Goal: Contribute content

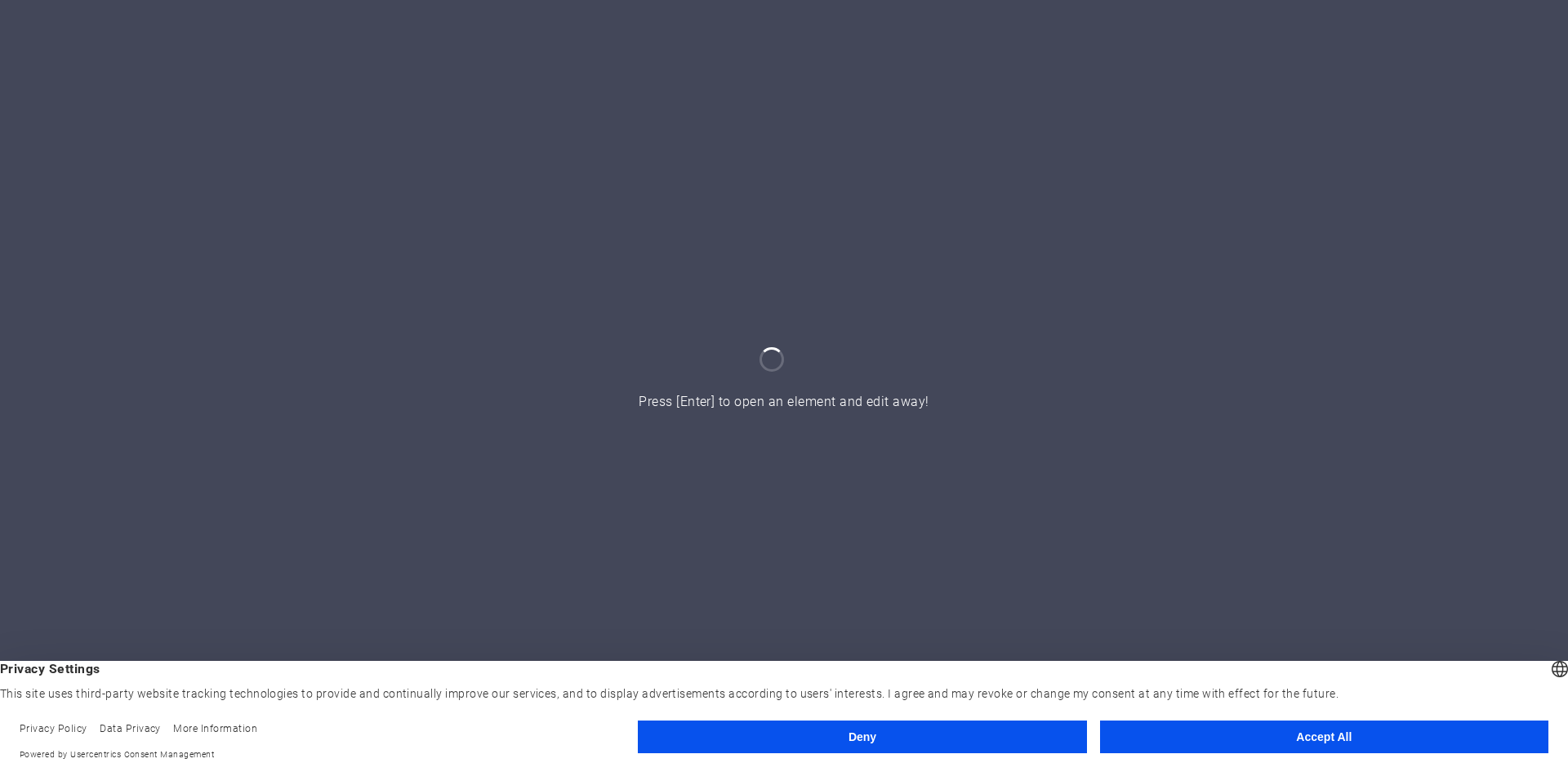
click at [1226, 737] on button "Accept All" at bounding box center [1324, 737] width 448 height 33
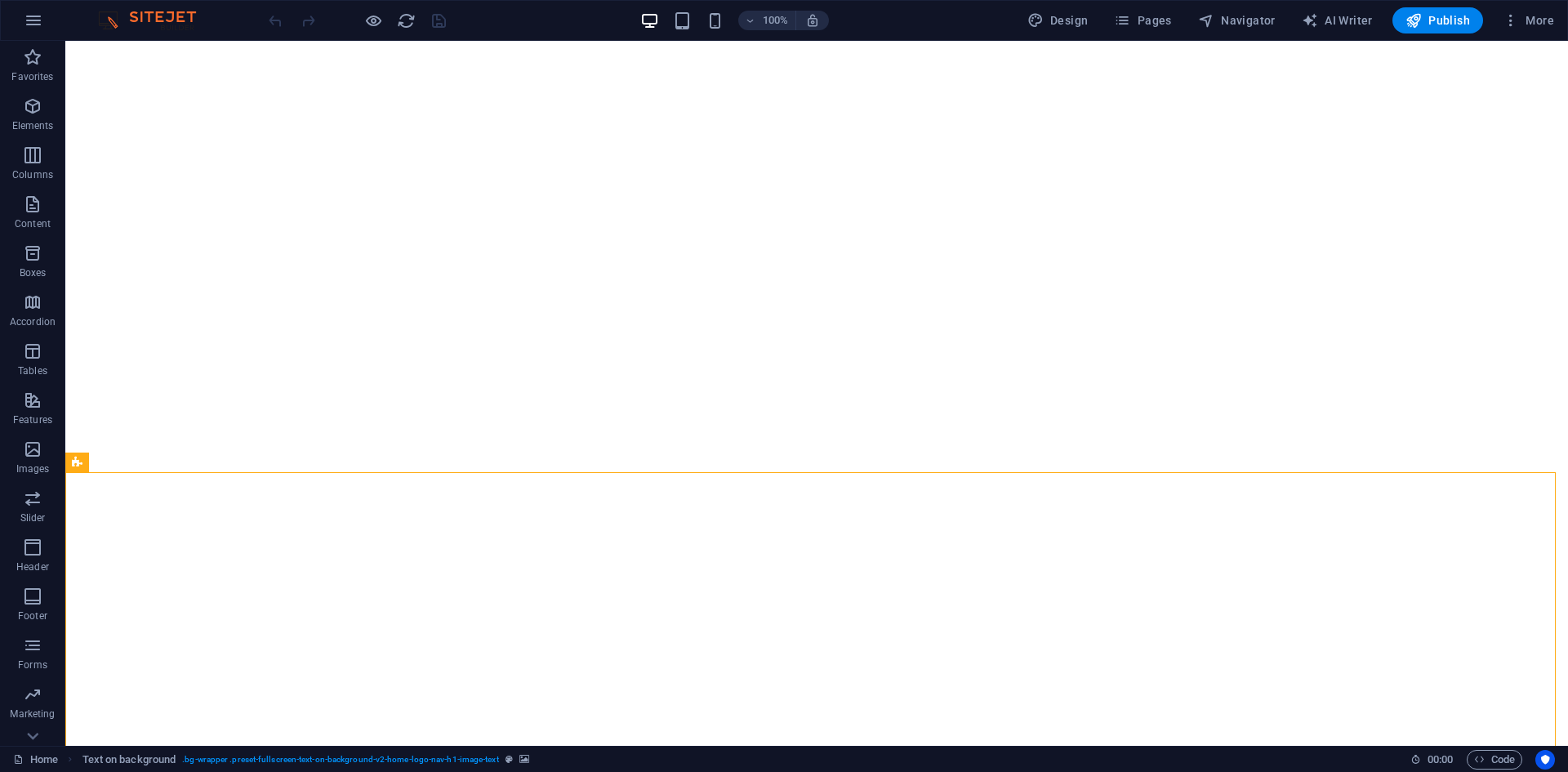
click at [734, 23] on div "100%" at bounding box center [734, 21] width 189 height 26
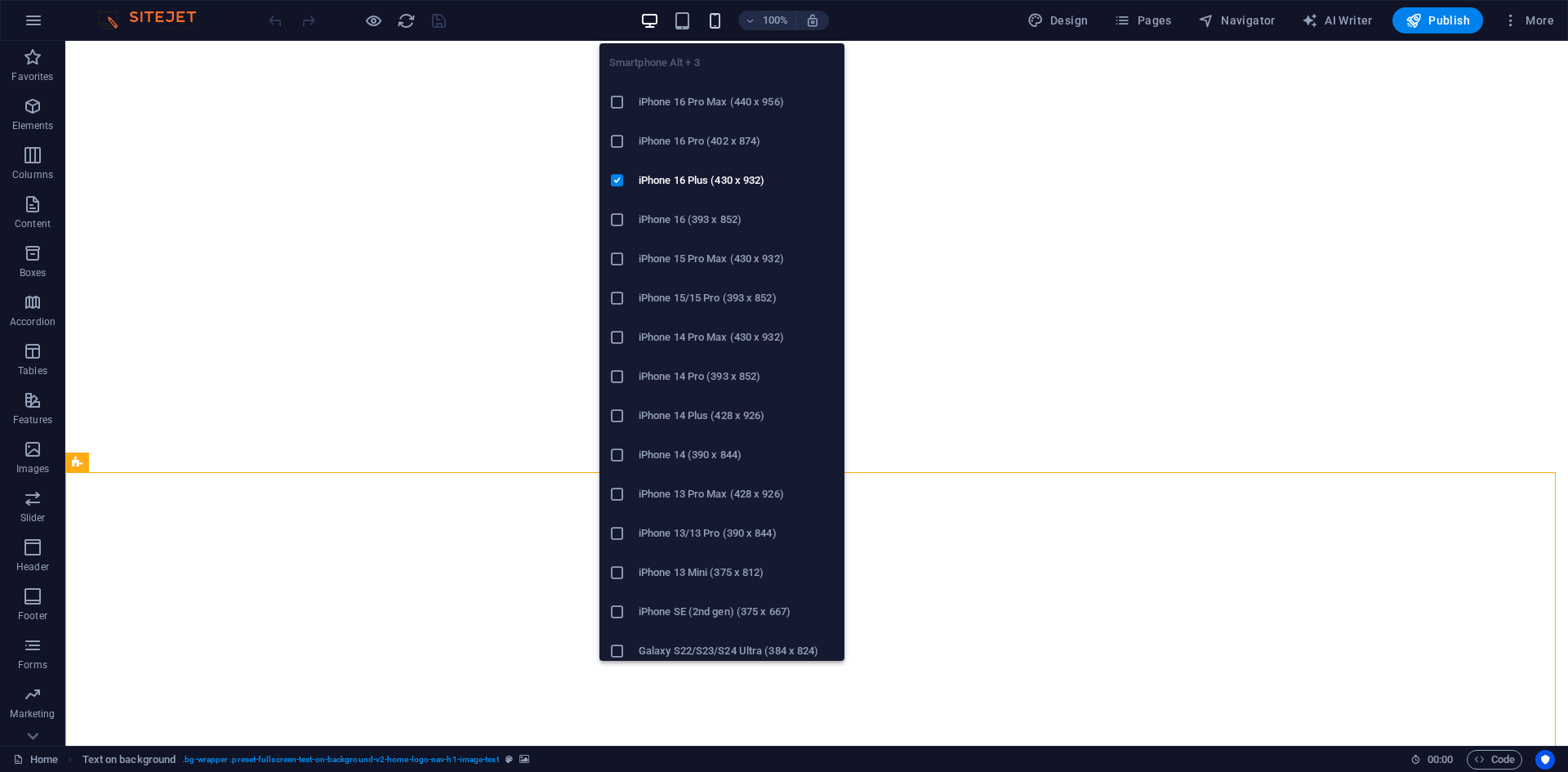
click at [716, 23] on icon "button" at bounding box center [715, 21] width 19 height 19
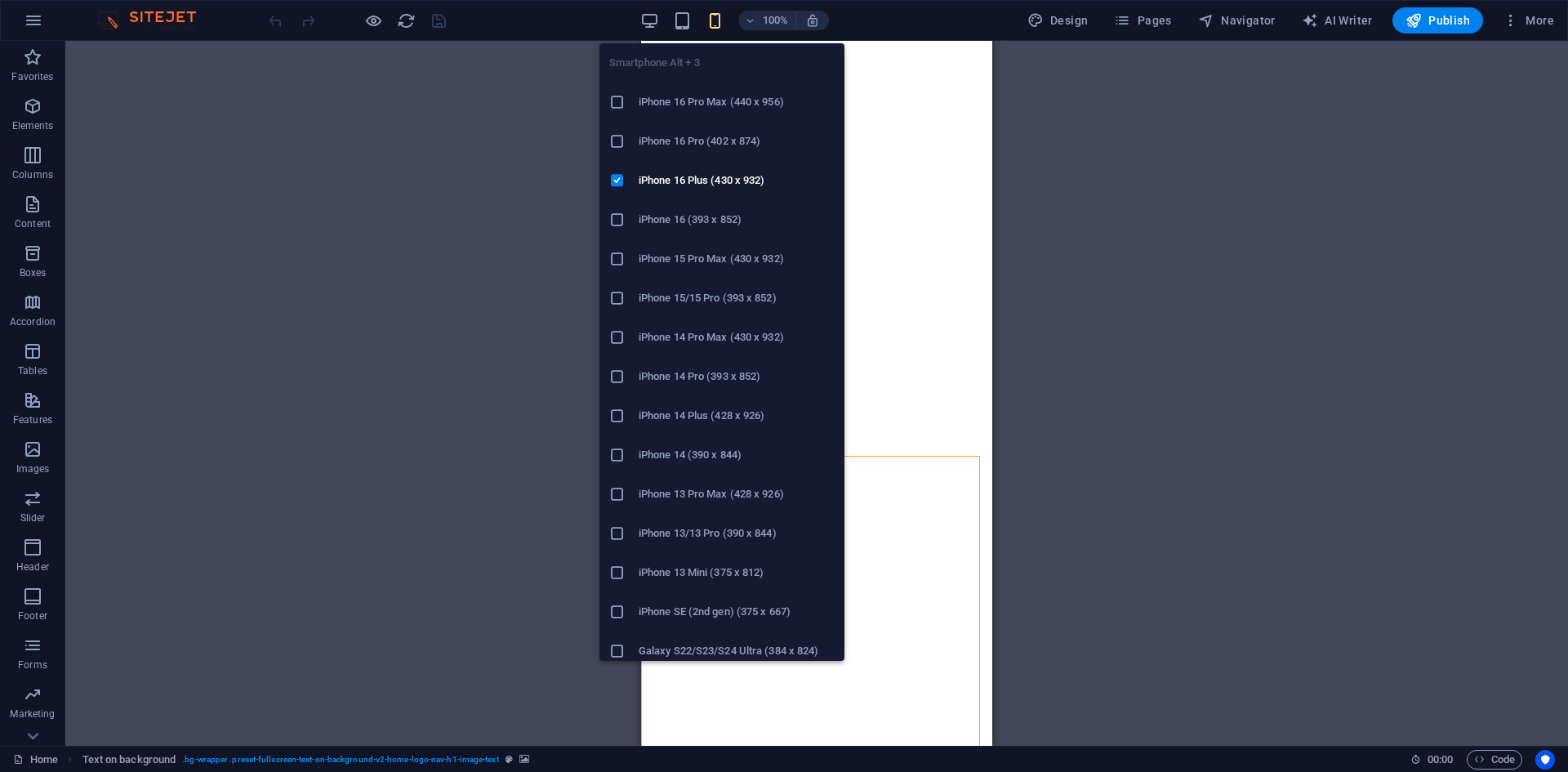
click at [711, 98] on h6 "iPhone 16 Pro Max (440 x 956)" at bounding box center [736, 102] width 196 height 20
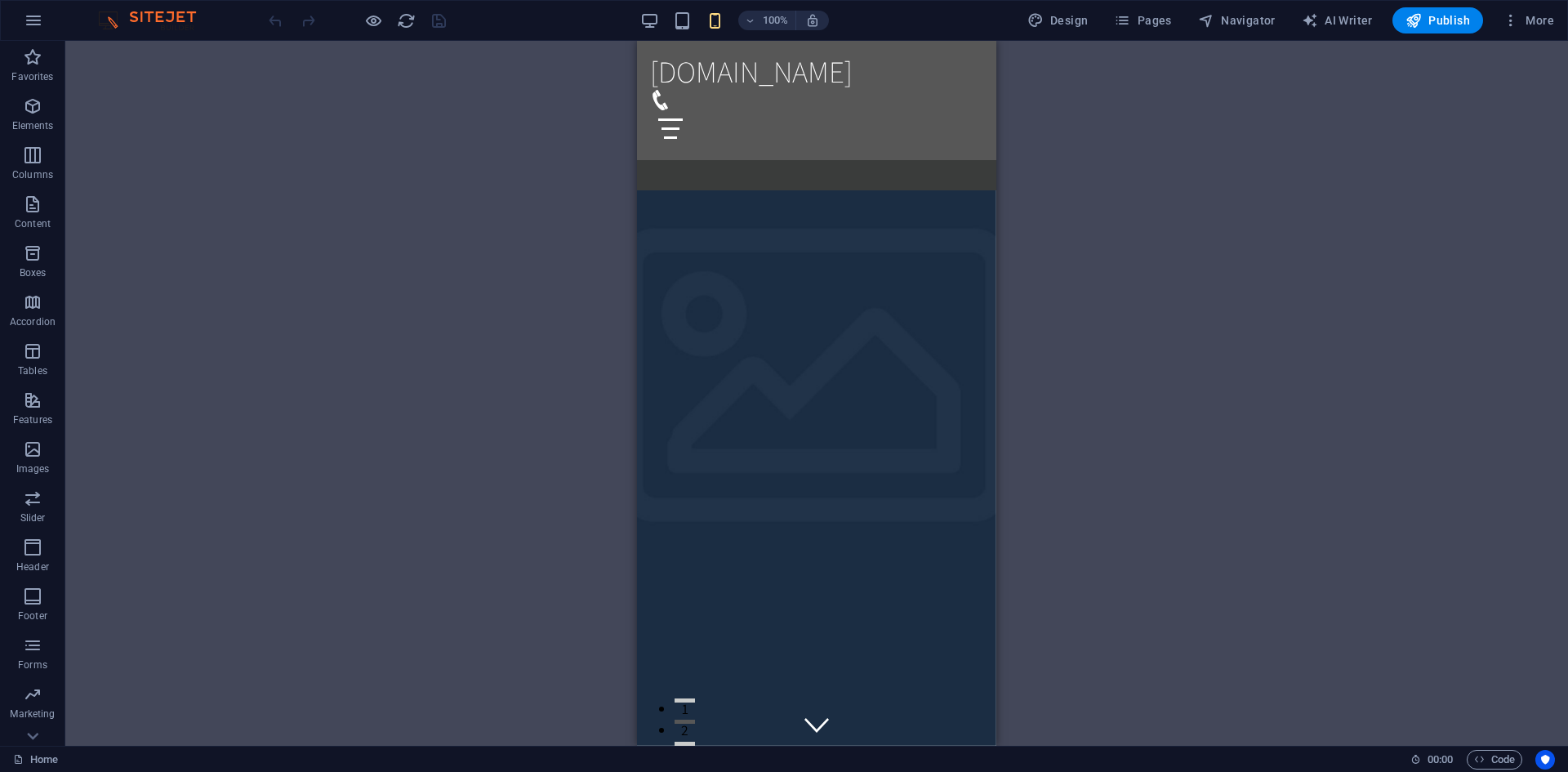
scroll to position [2124, 0]
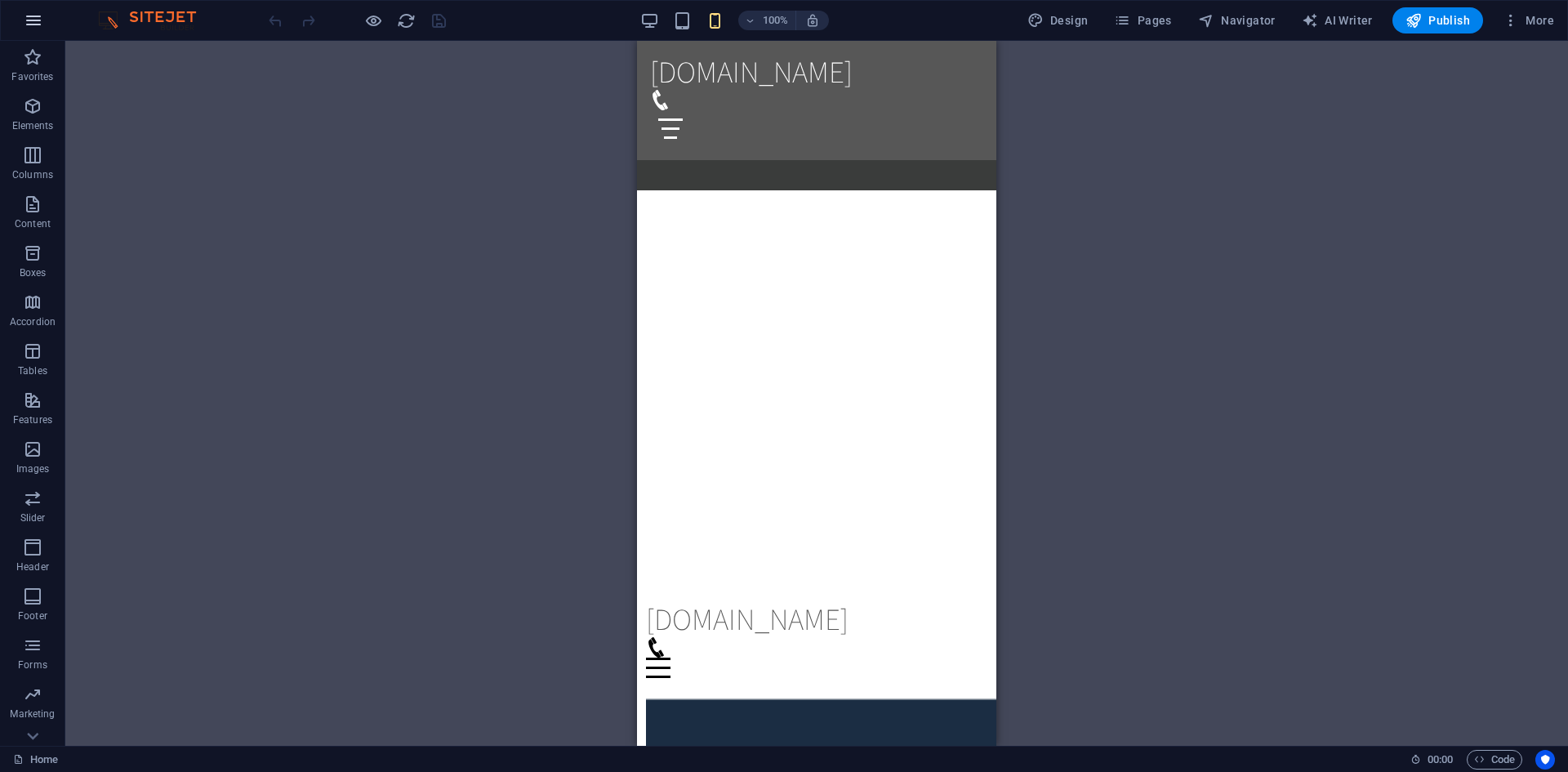
click at [45, 15] on button "button" at bounding box center [33, 20] width 39 height 39
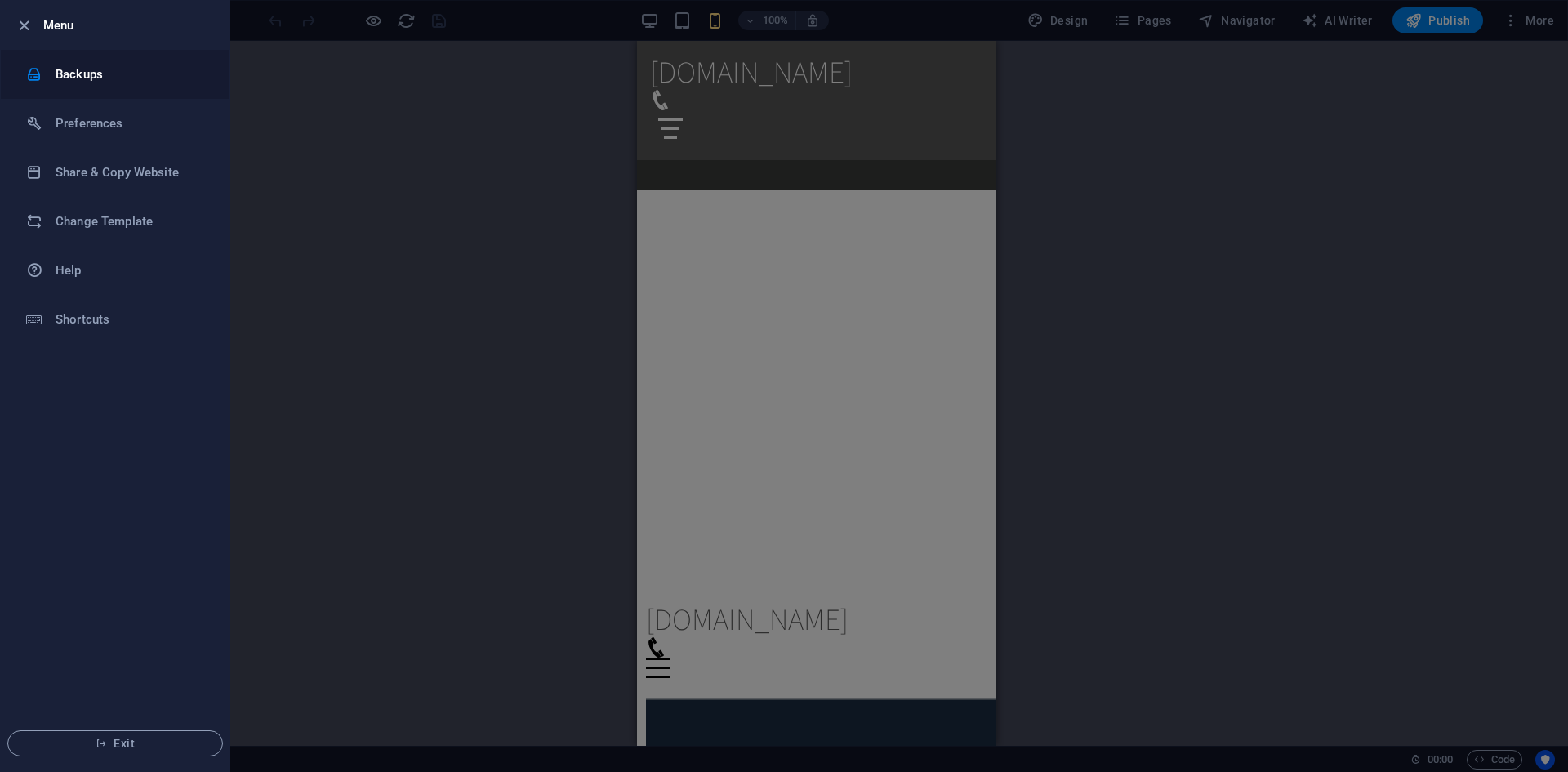
click at [120, 62] on li "Backups" at bounding box center [115, 73] width 229 height 49
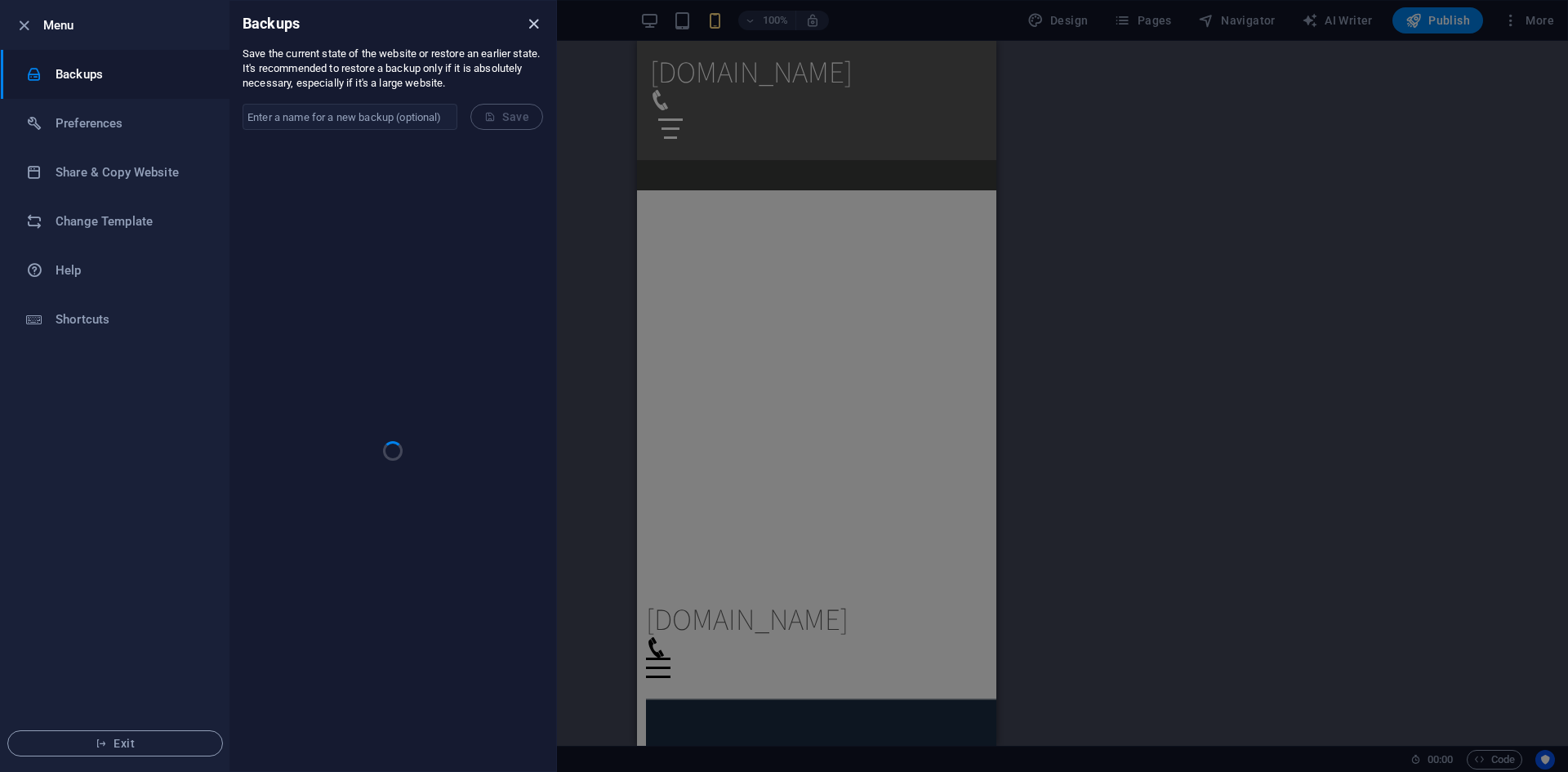
click at [540, 31] on icon "close" at bounding box center [533, 24] width 19 height 19
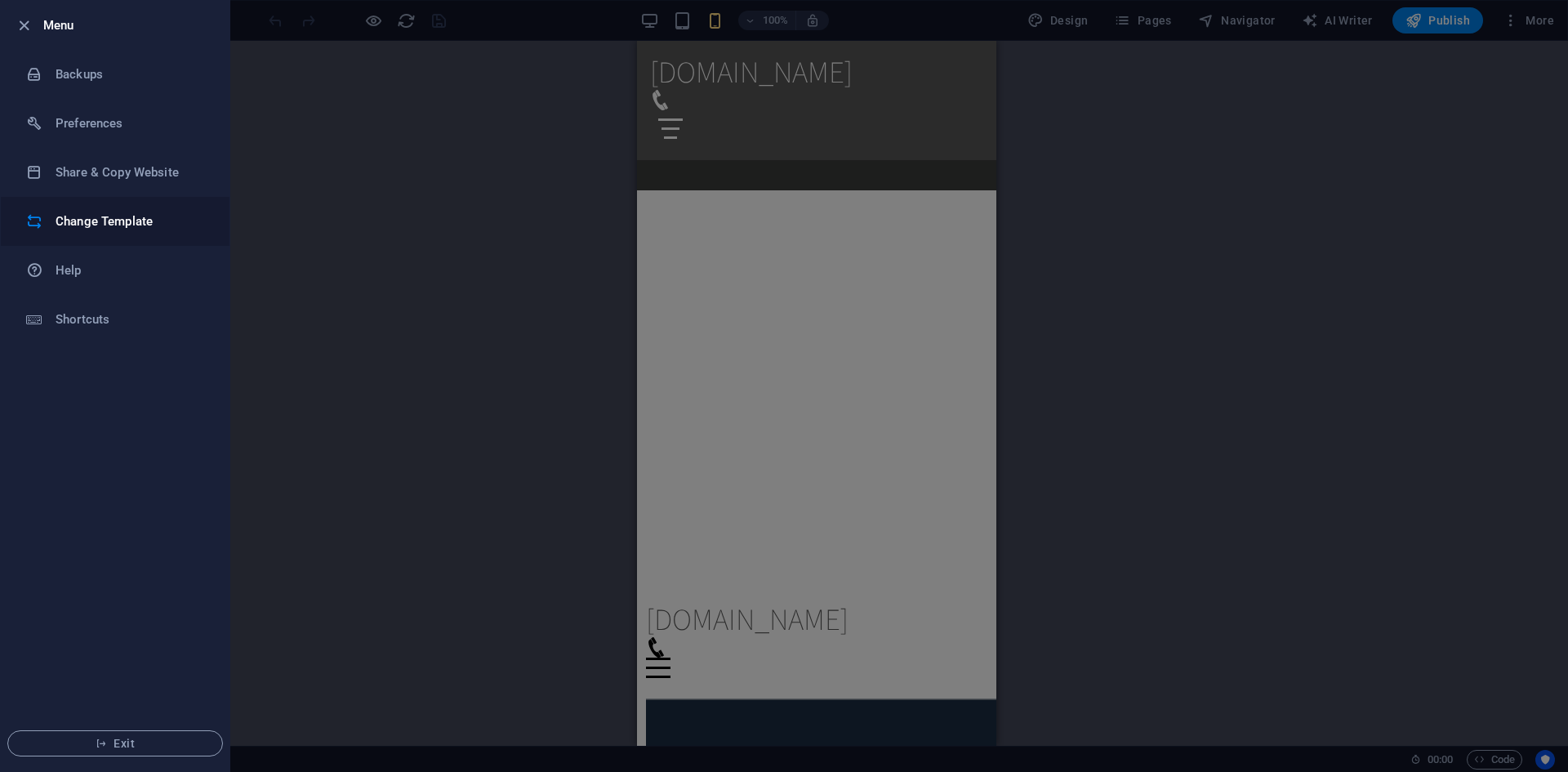
click at [116, 223] on h6 "Change Template" at bounding box center [130, 221] width 151 height 20
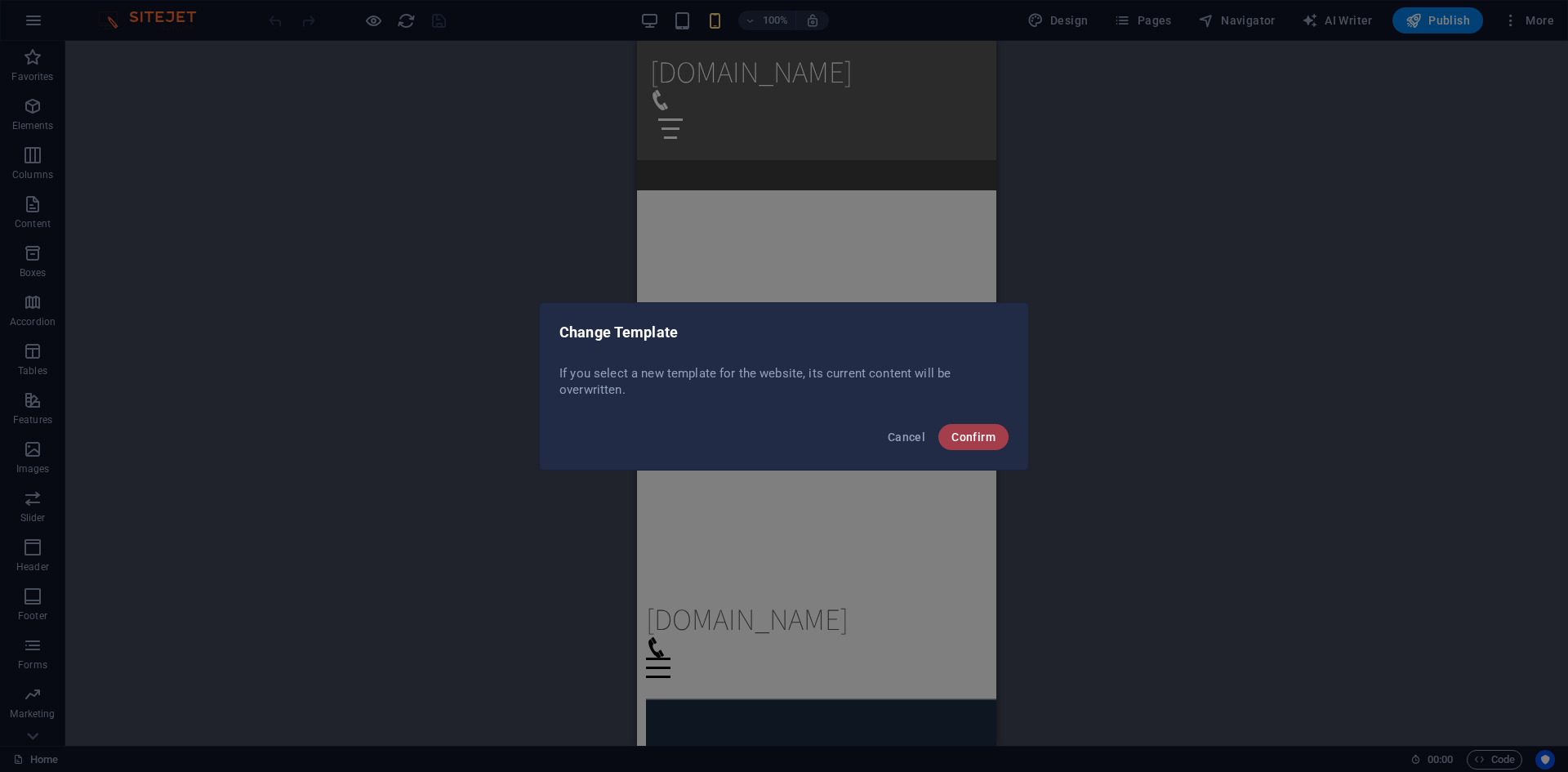
click at [985, 438] on span "Confirm" at bounding box center [973, 438] width 44 height 13
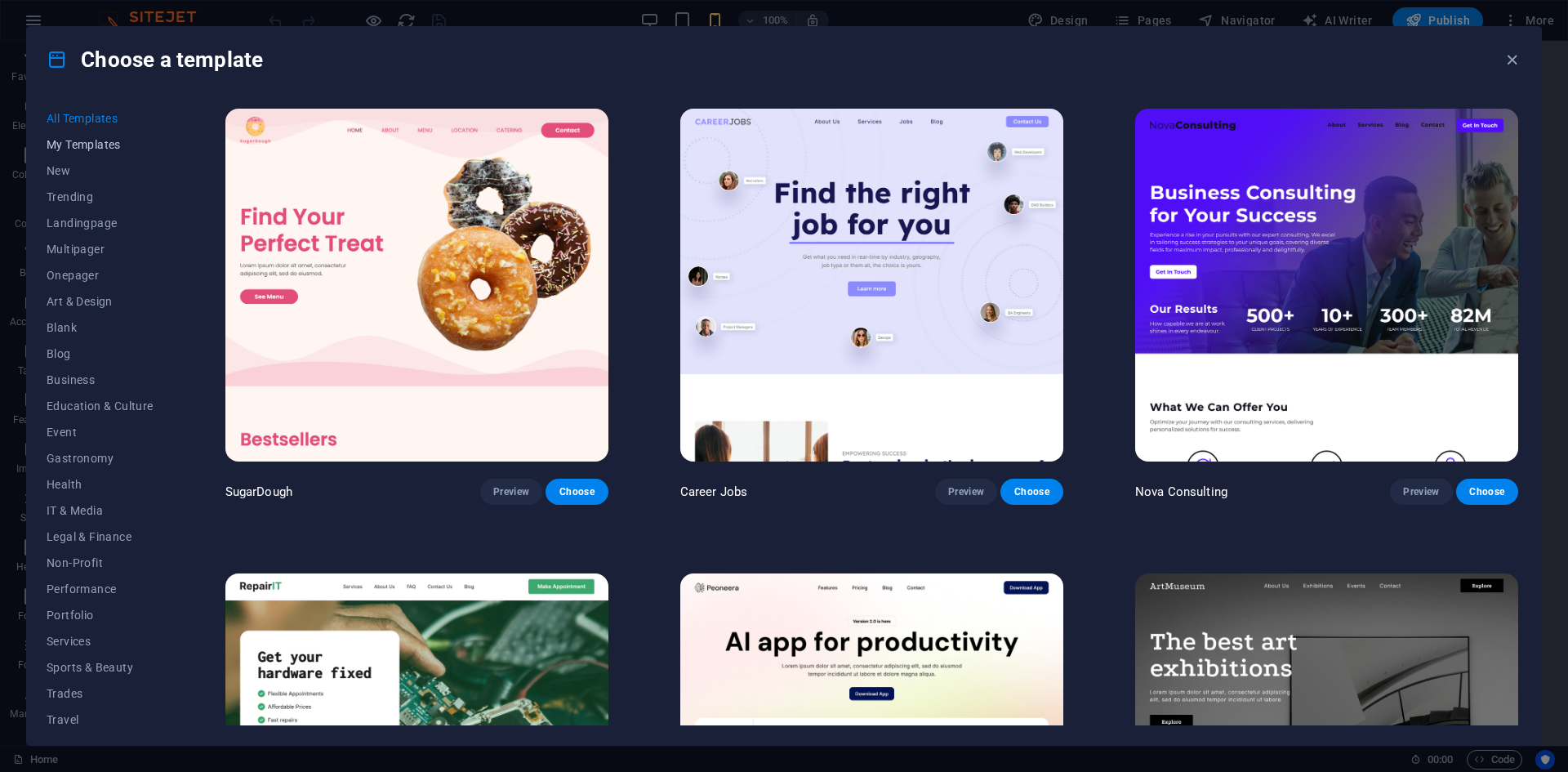
click at [117, 149] on span "My Templates" at bounding box center [100, 144] width 107 height 13
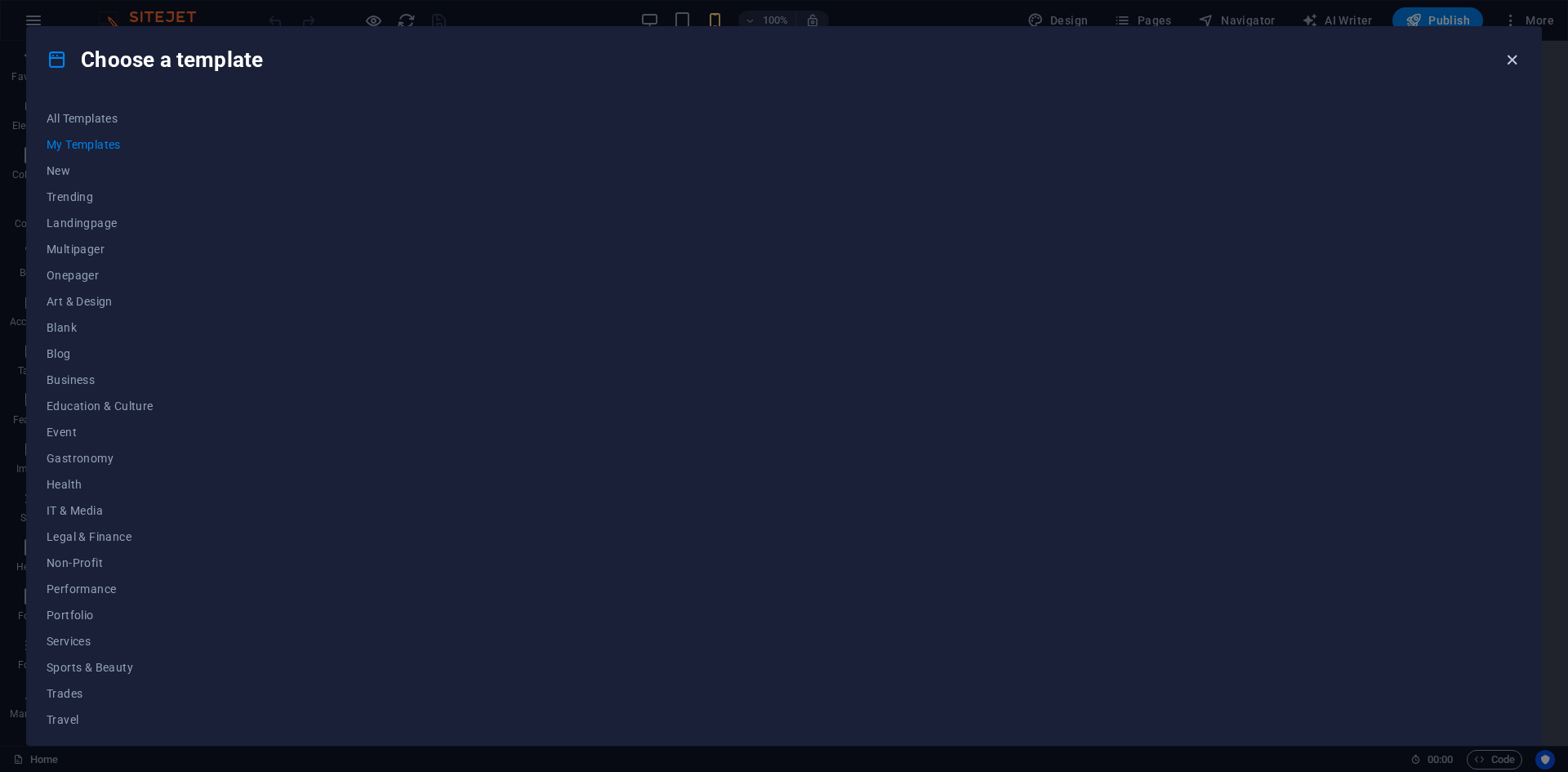
click at [1511, 65] on icon "button" at bounding box center [1512, 59] width 19 height 19
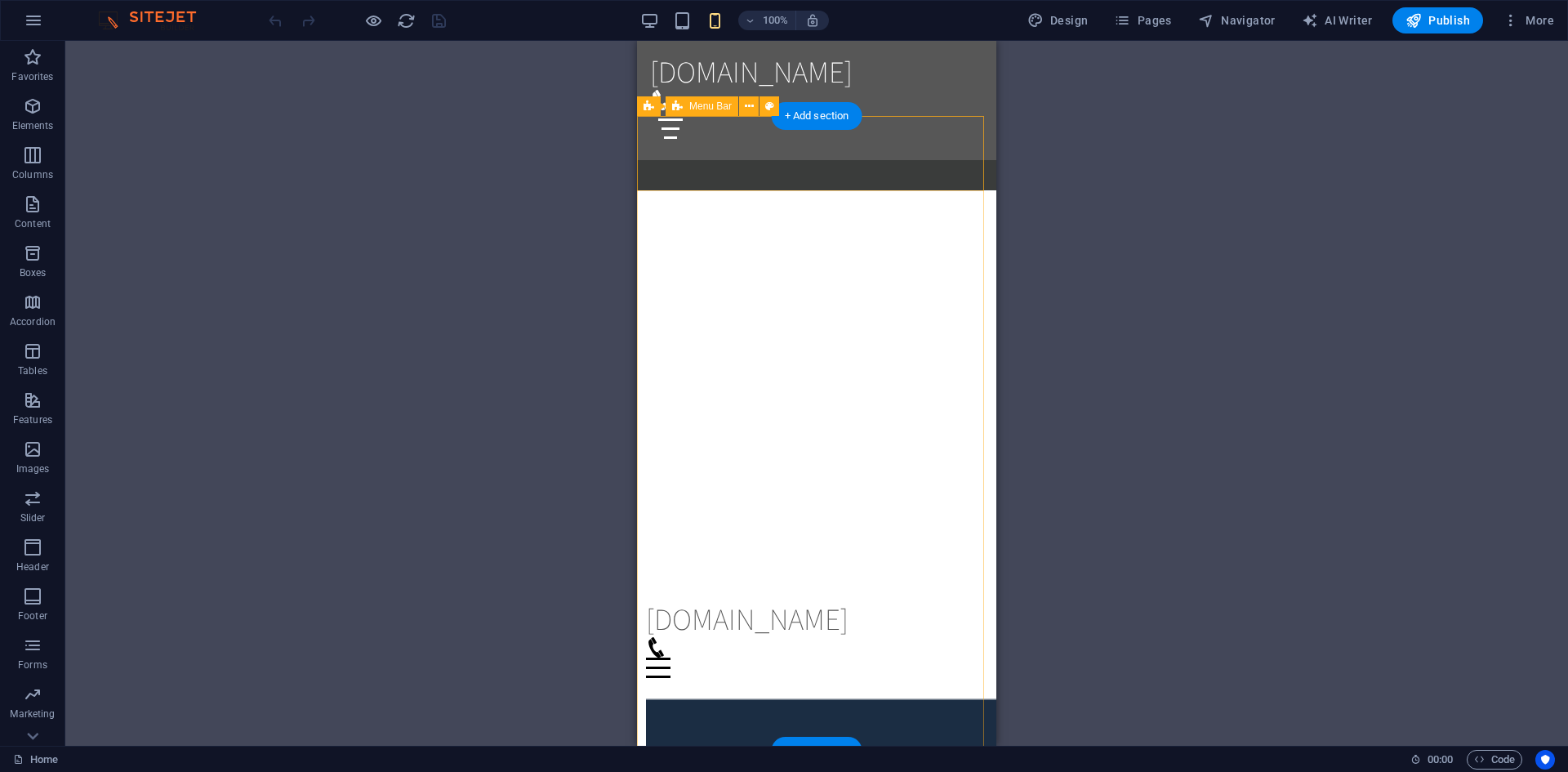
drag, startPoint x: 1151, startPoint y: 200, endPoint x: 1146, endPoint y: 193, distance: 8.6
click at [1151, 199] on div "H2 Banner Container Container Text on background H3 Menu Bar Banner Container L…" at bounding box center [816, 393] width 1503 height 705
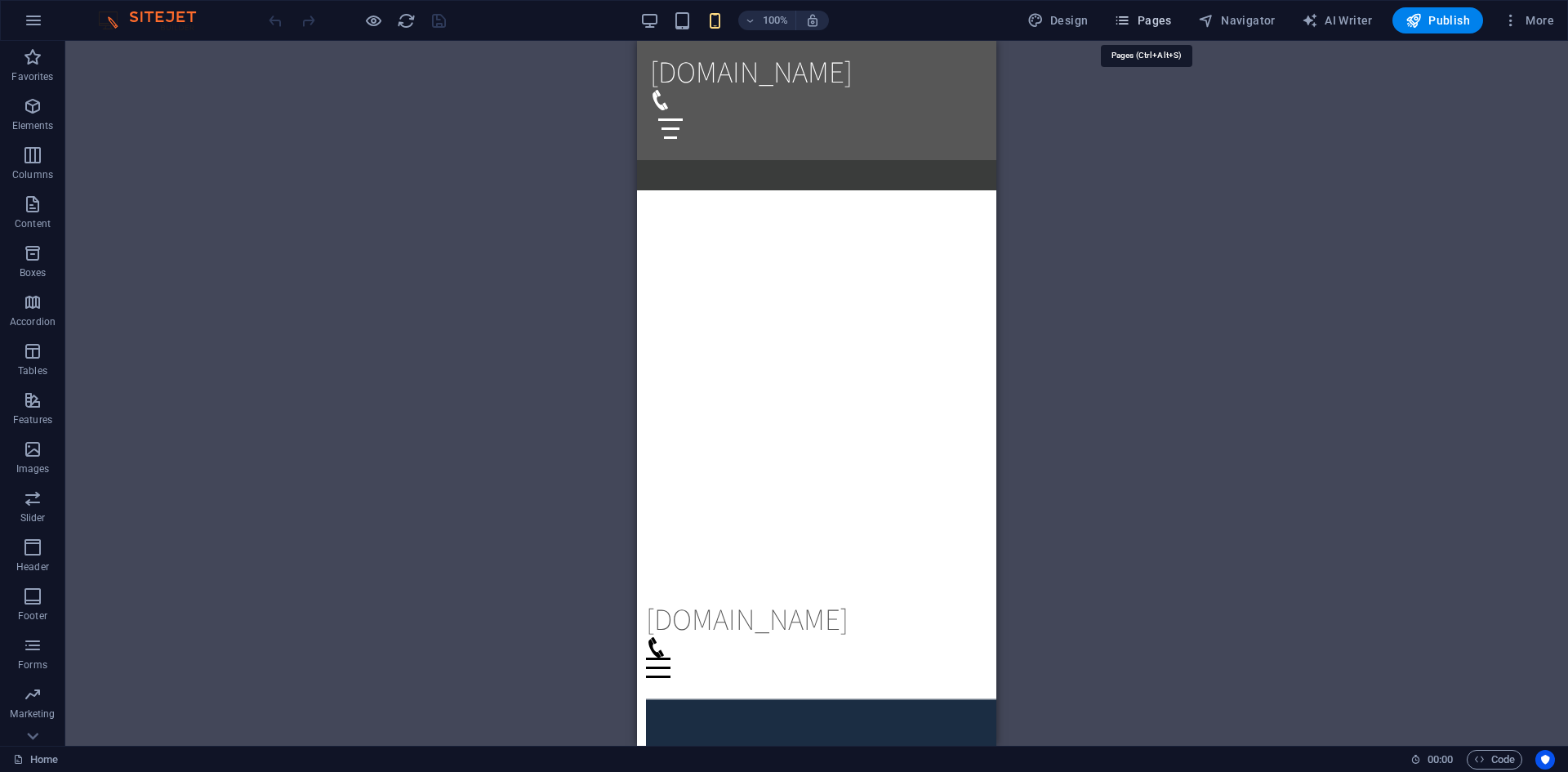
click at [1159, 21] on span "Pages" at bounding box center [1142, 21] width 57 height 17
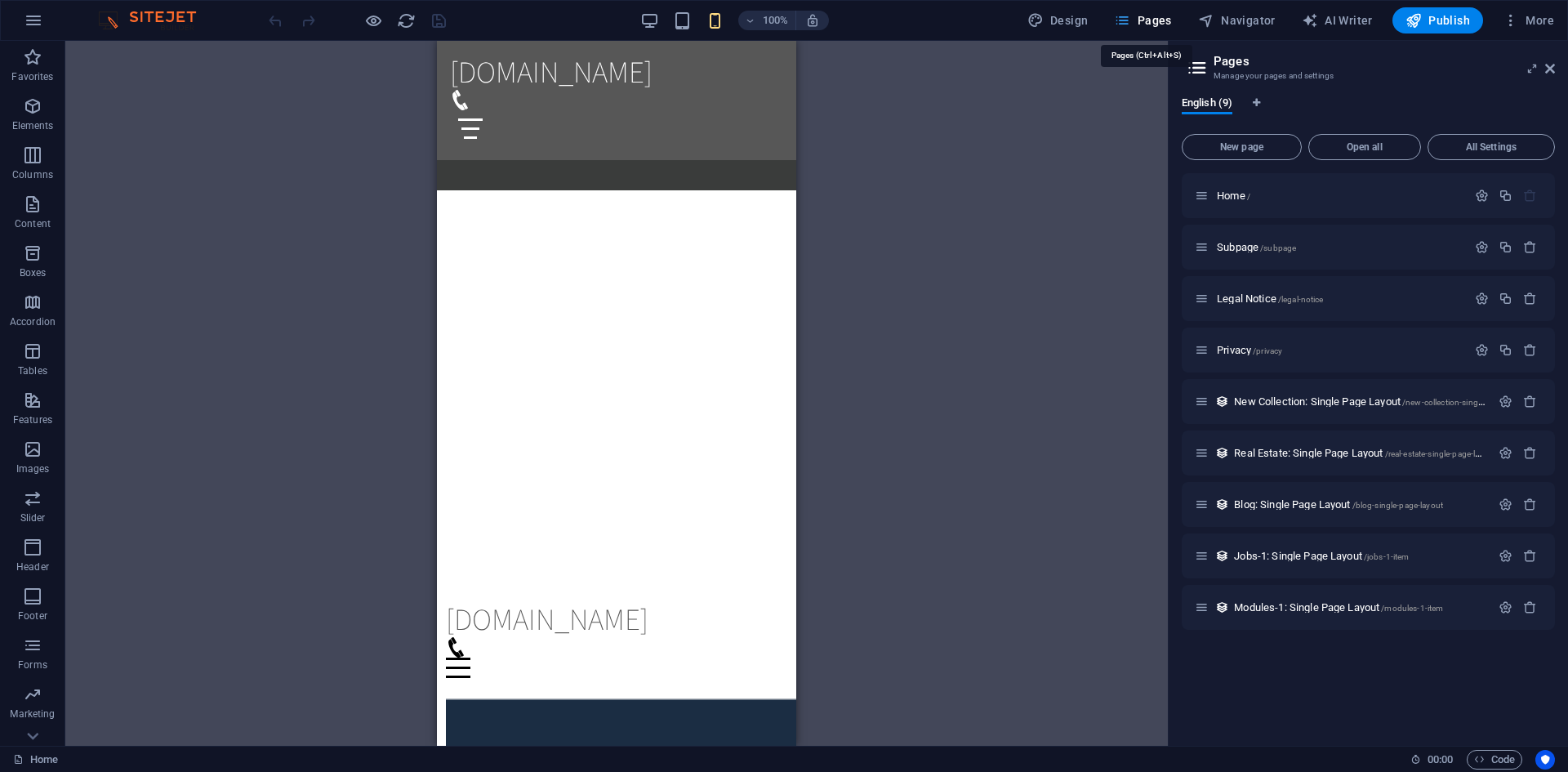
click at [1159, 21] on span "Pages" at bounding box center [1142, 21] width 57 height 17
click at [1533, 31] on button "More" at bounding box center [1528, 21] width 64 height 26
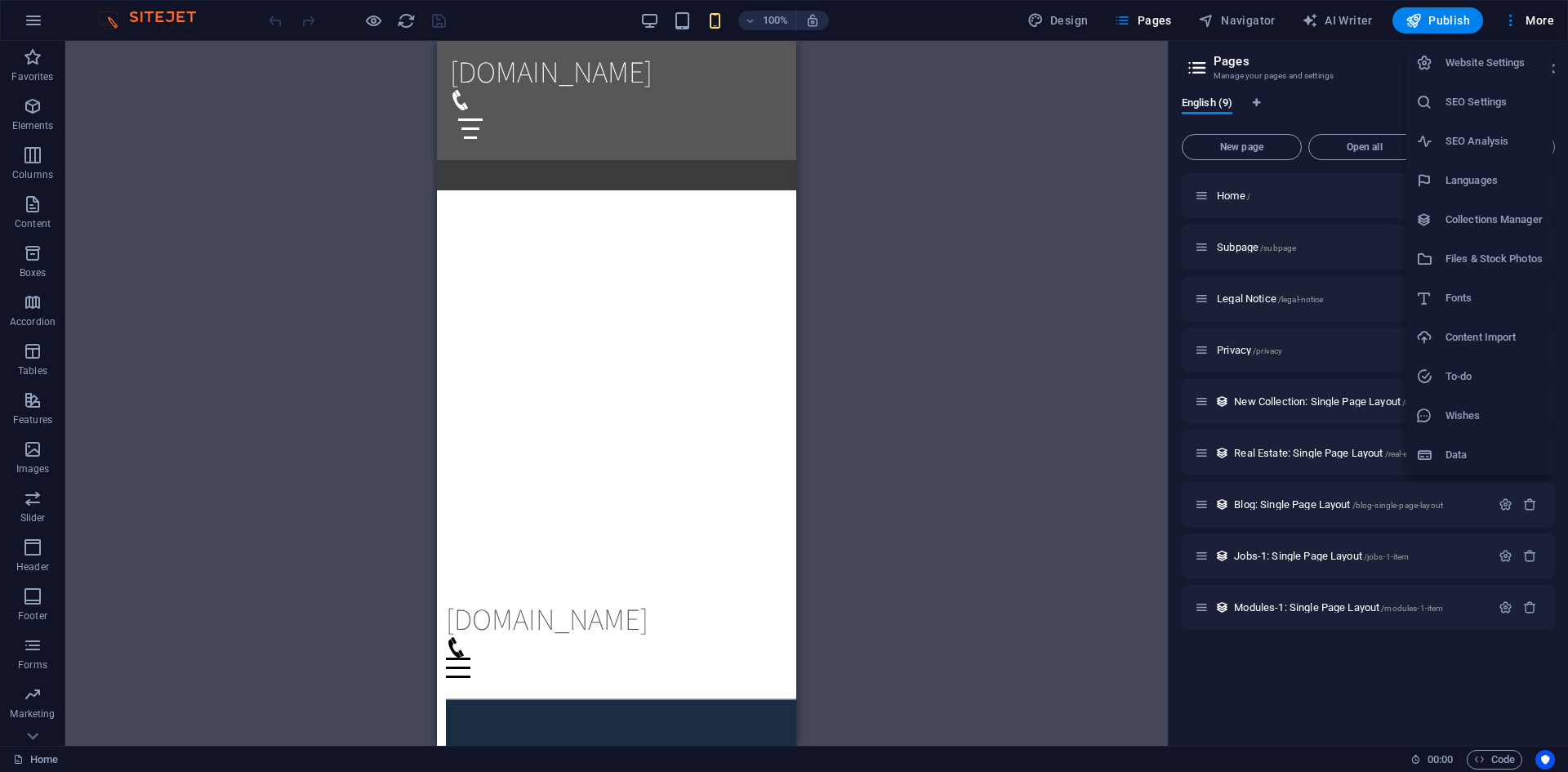
click at [1527, 252] on h6 "Files & Stock Photos" at bounding box center [1495, 259] width 97 height 20
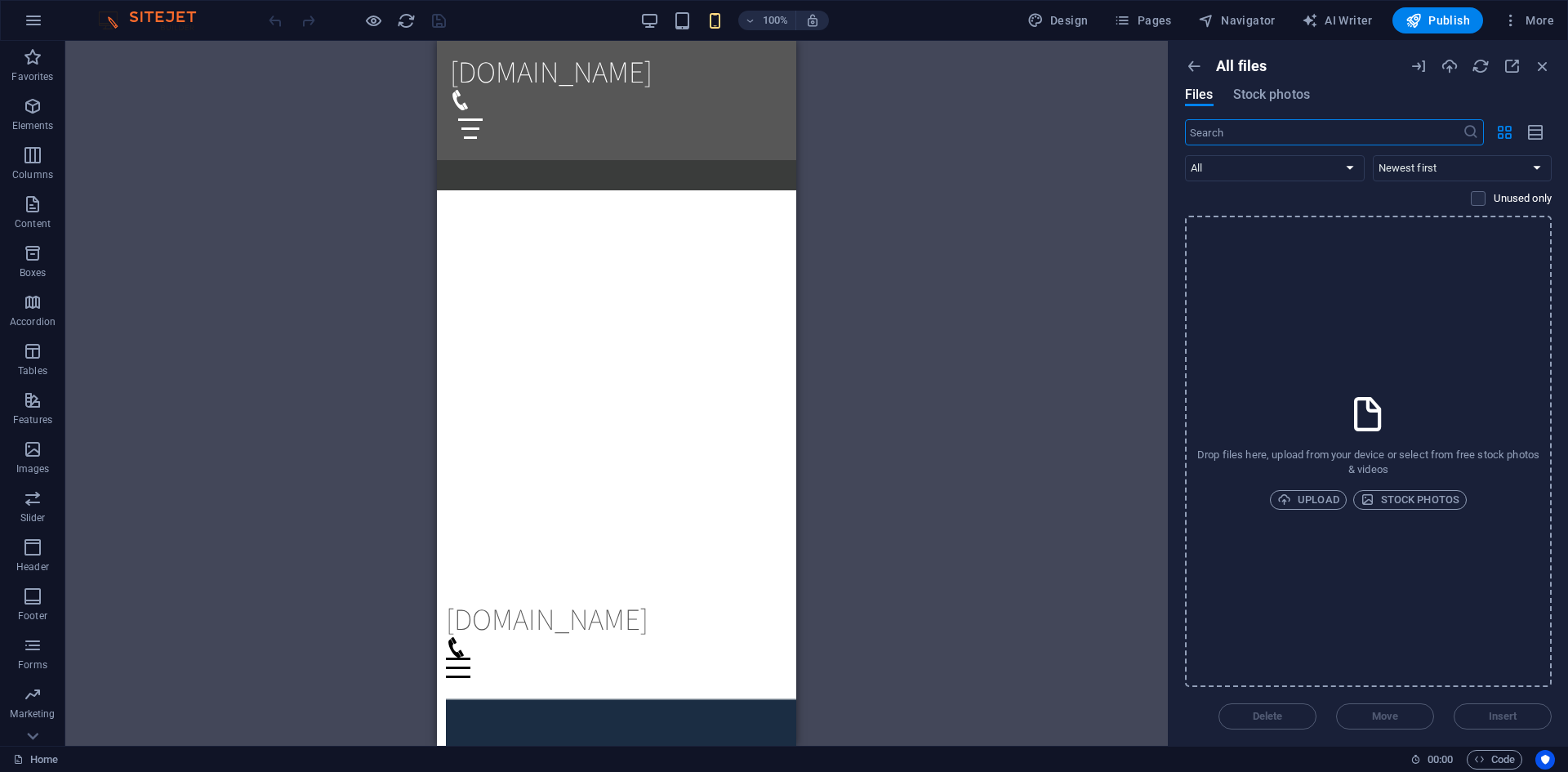
click at [1407, 472] on p "Drop files here, upload from your device or select from free stock photos & vid…" at bounding box center [1368, 462] width 347 height 30
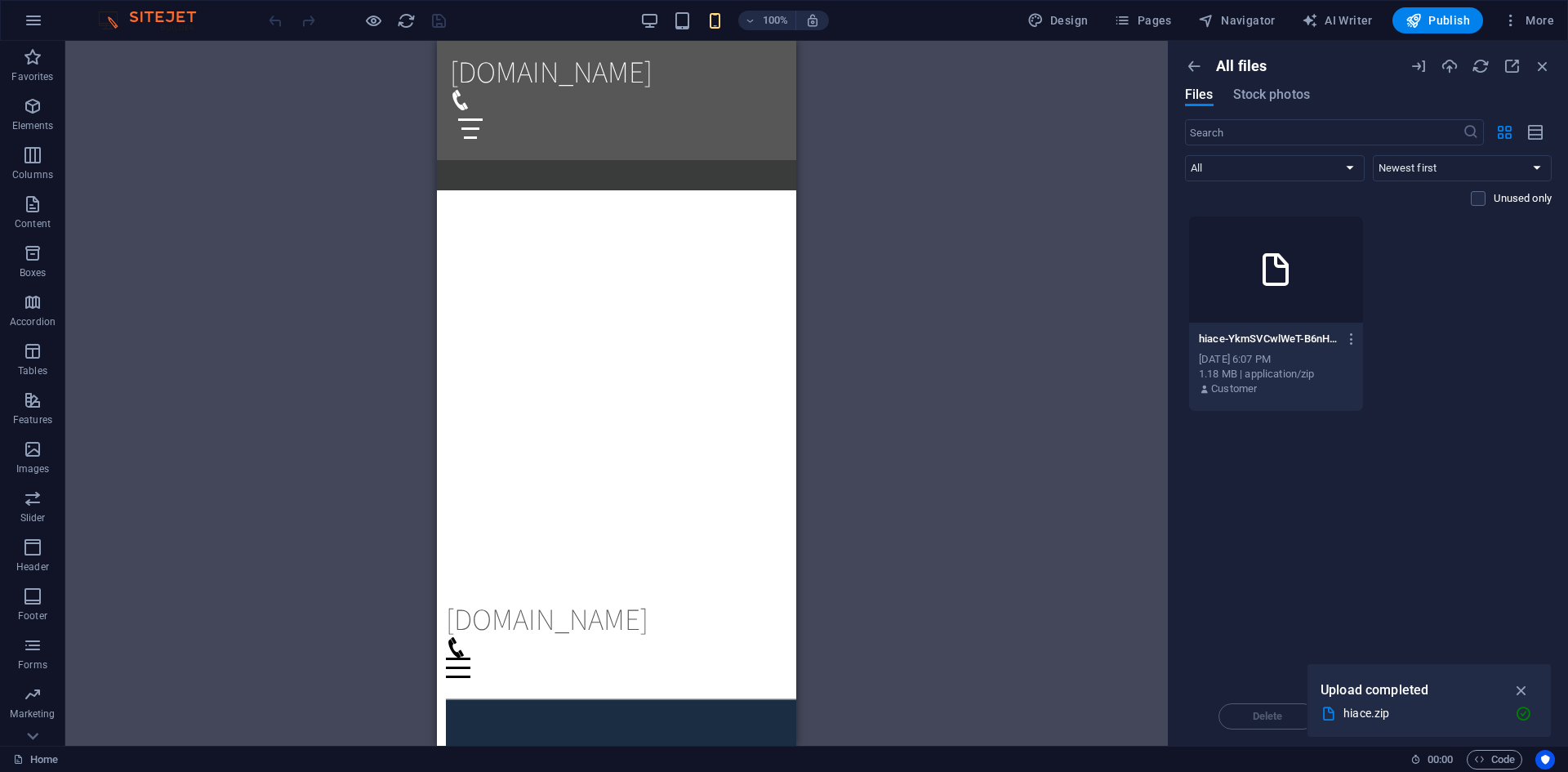
drag, startPoint x: 1239, startPoint y: 515, endPoint x: 1205, endPoint y: 390, distance: 129.5
click at [1235, 509] on div "Drop files here to upload them instantly hiace-YkmSVCwlWeT-B6nH4XK6MA.zip hiace…" at bounding box center [1368, 451] width 366 height 471
click at [1259, 320] on div at bounding box center [1276, 269] width 174 height 107
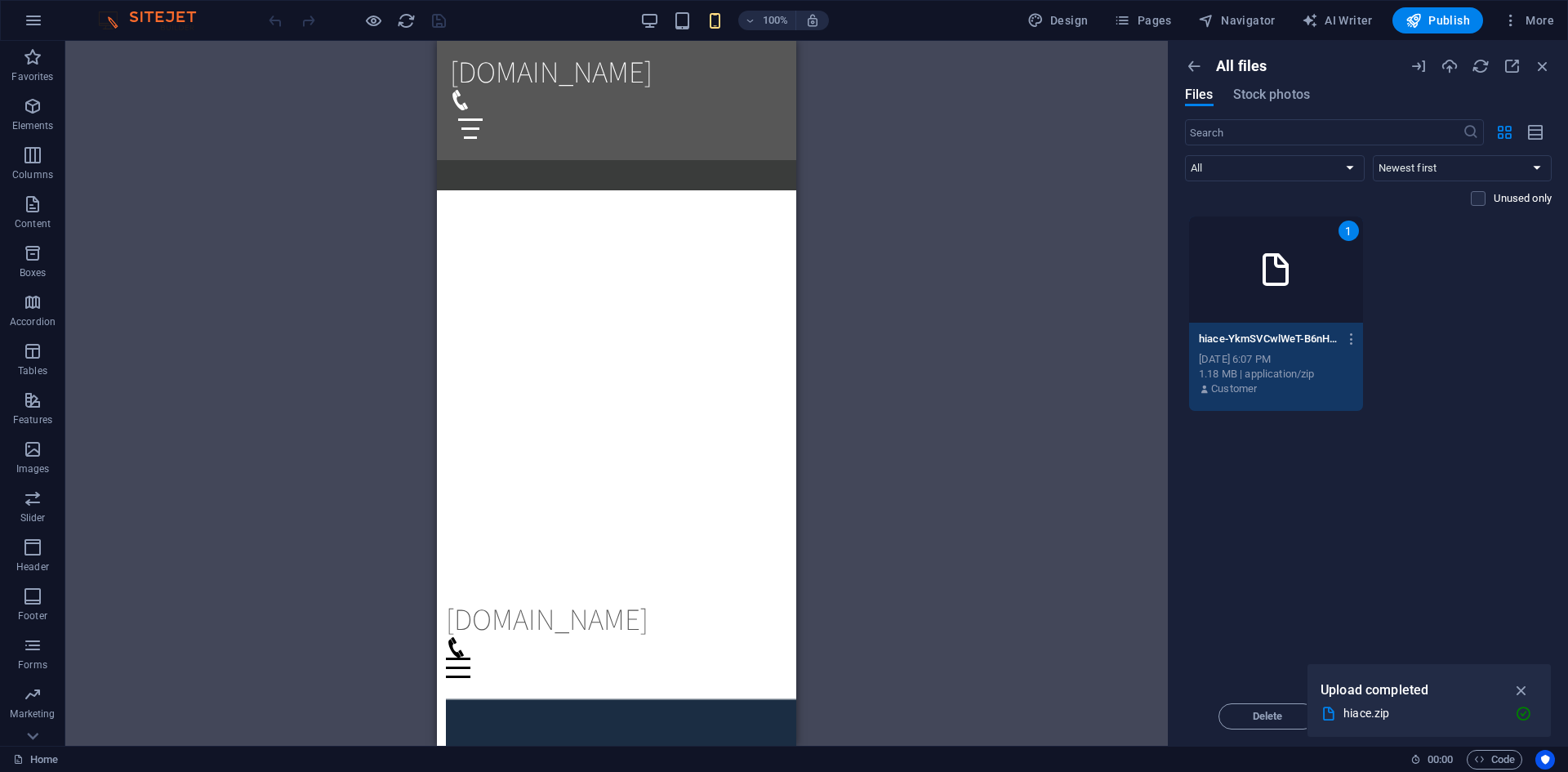
click at [1259, 320] on div "1" at bounding box center [1276, 269] width 174 height 107
click at [1335, 324] on div "hiace-YkmSVCwlWeT-B6nH4XK6MA.zip hiace-YkmSVCwlWeT-B6nH4XK6MA.zip [DATE] 6:07 P…" at bounding box center [1276, 364] width 174 height 83
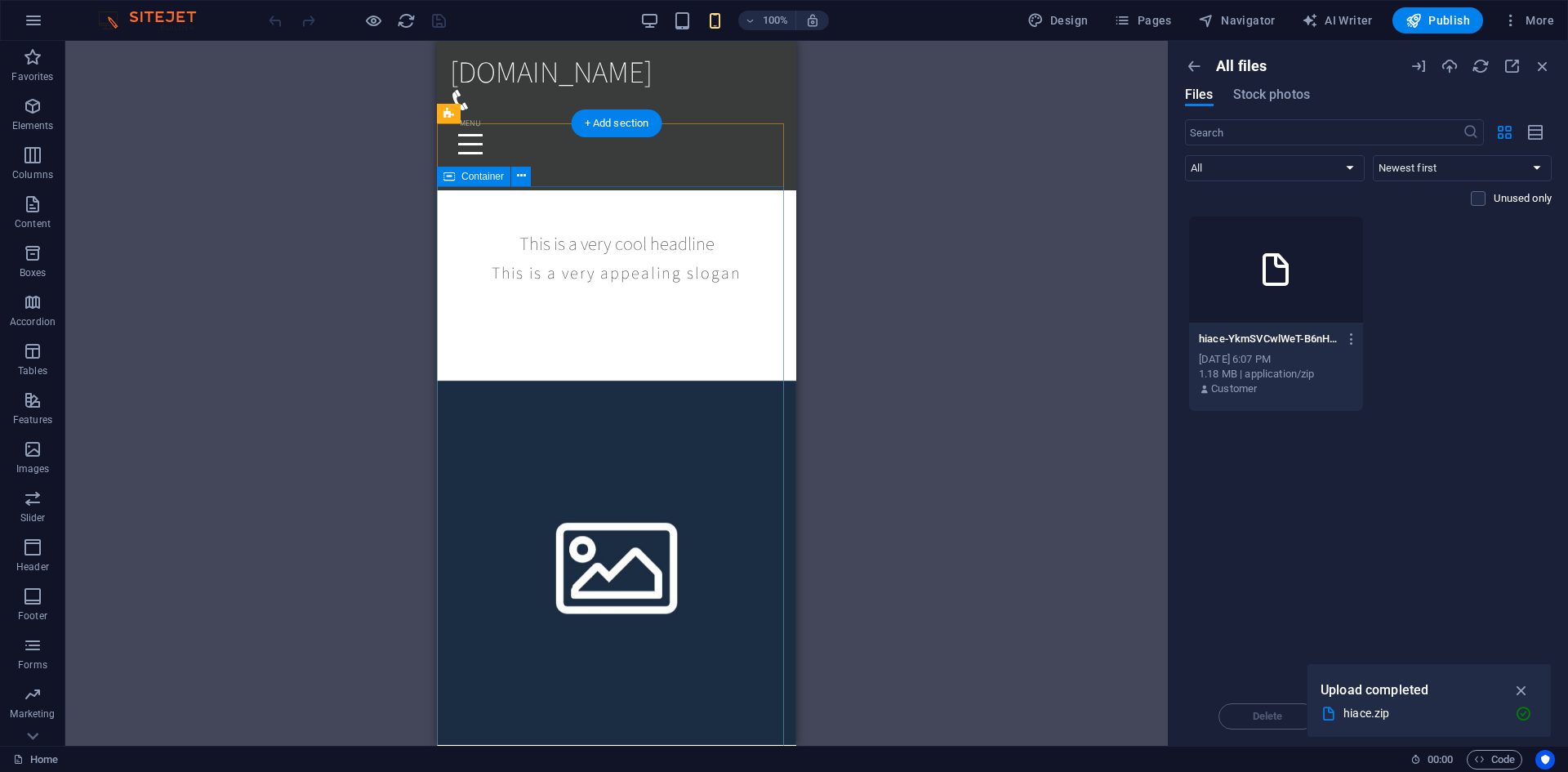
scroll to position [327, 0]
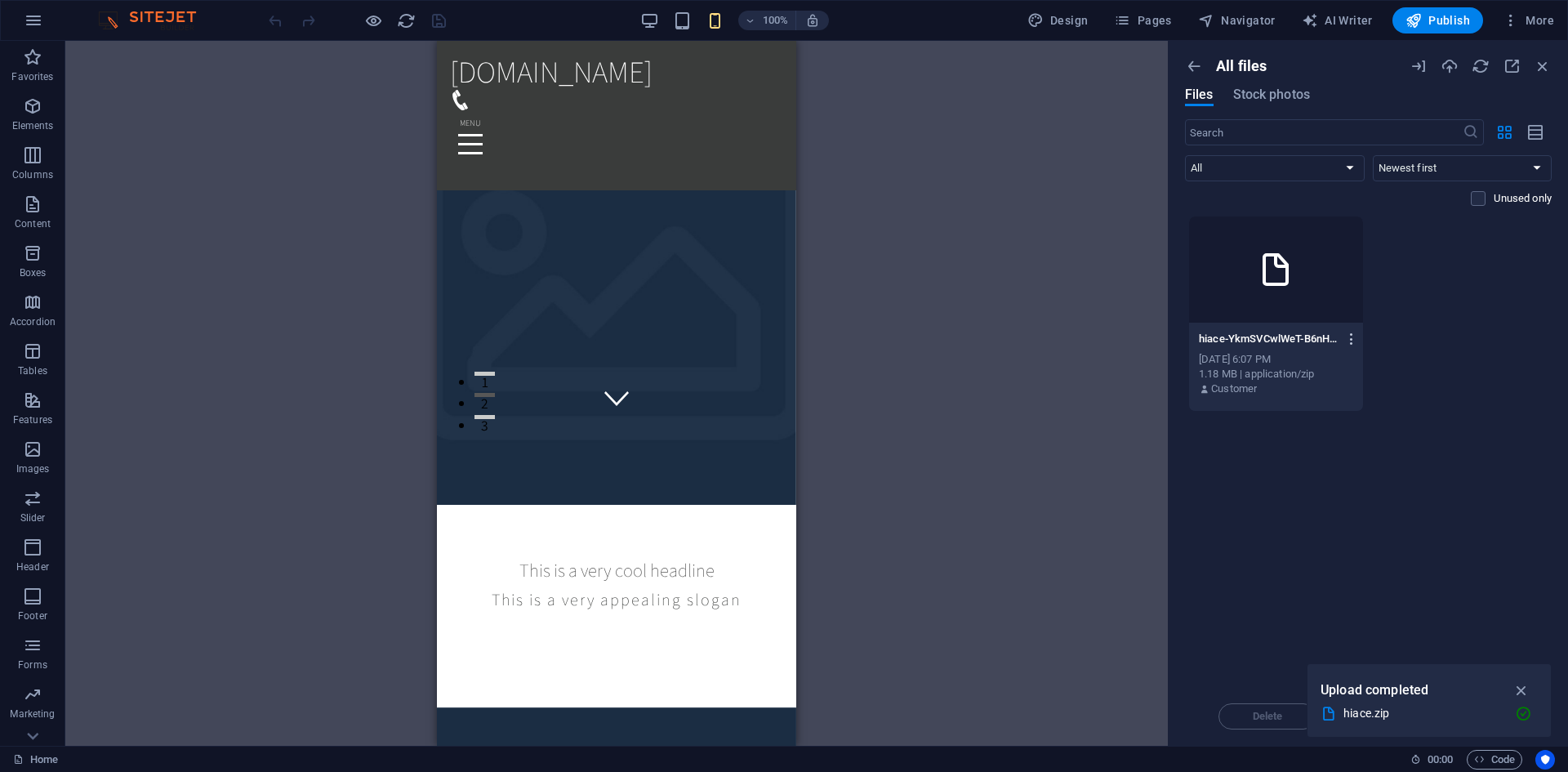
click at [1357, 343] on icon "button" at bounding box center [1352, 339] width 16 height 15
click at [1370, 628] on li "Delete" at bounding box center [1348, 616] width 117 height 39
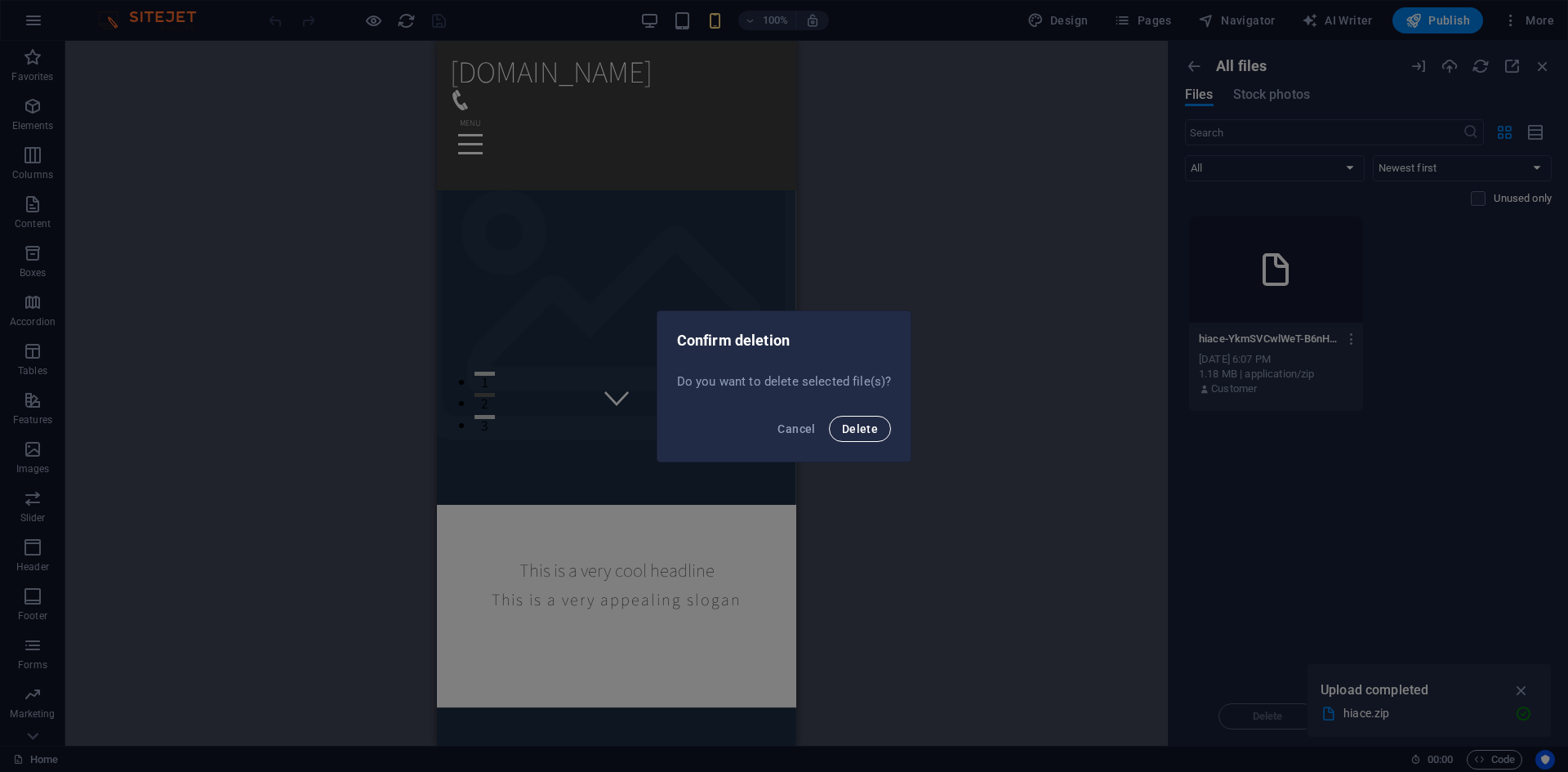
click at [845, 439] on button "Delete" at bounding box center [859, 429] width 62 height 26
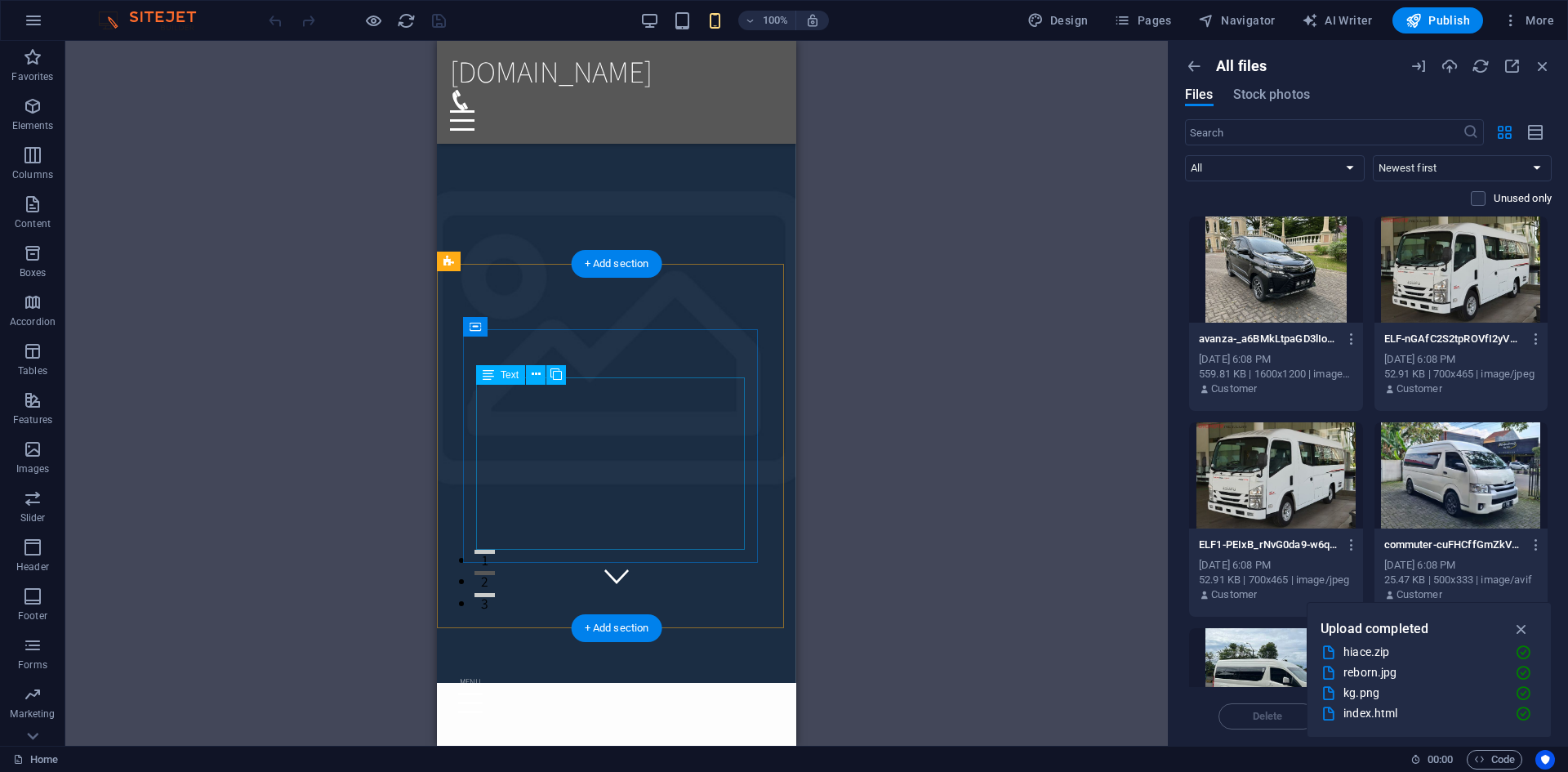
scroll to position [0, 0]
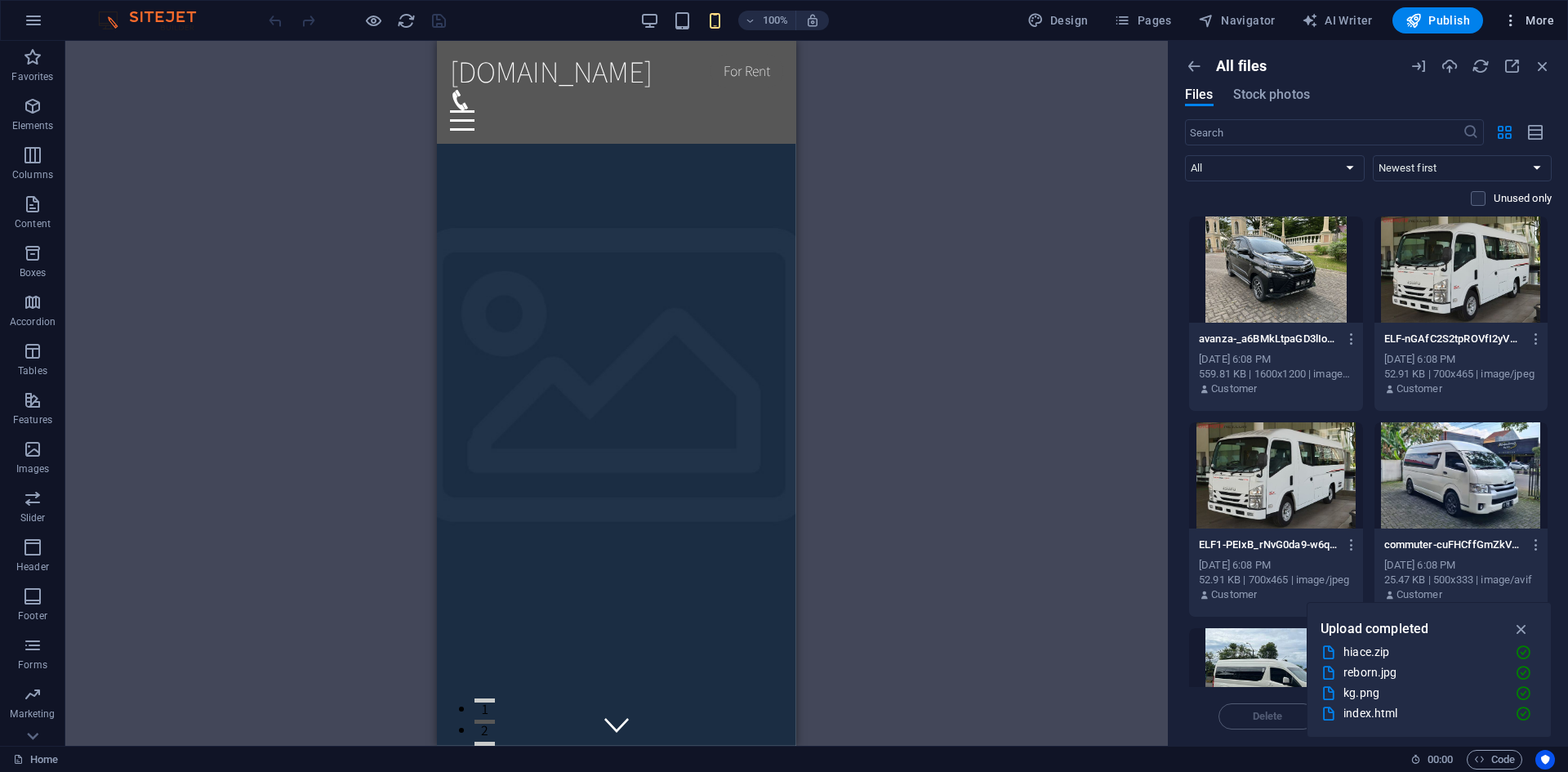
click at [1506, 17] on icon "button" at bounding box center [1511, 21] width 17 height 17
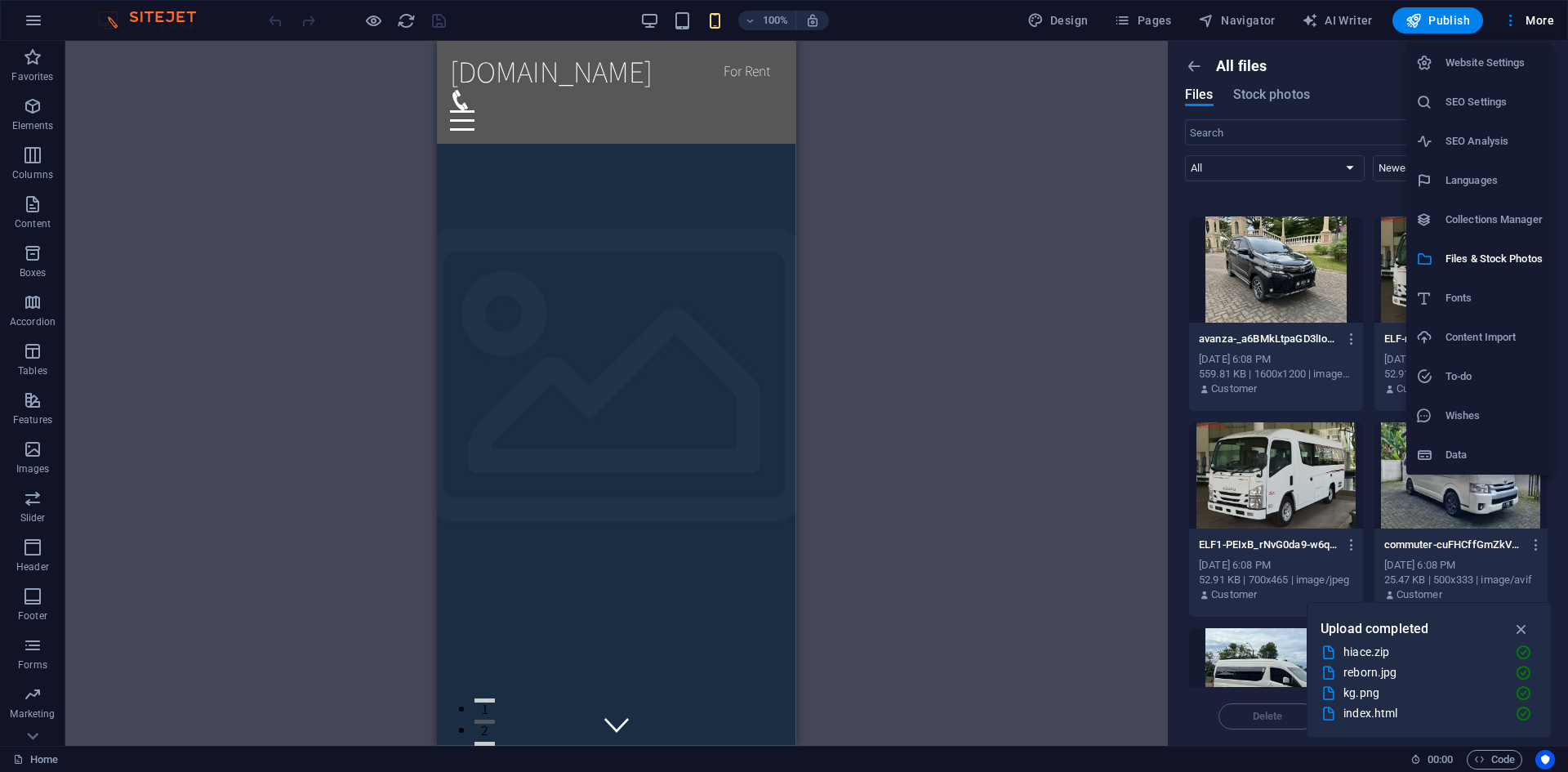
click at [999, 301] on div at bounding box center [784, 386] width 1568 height 772
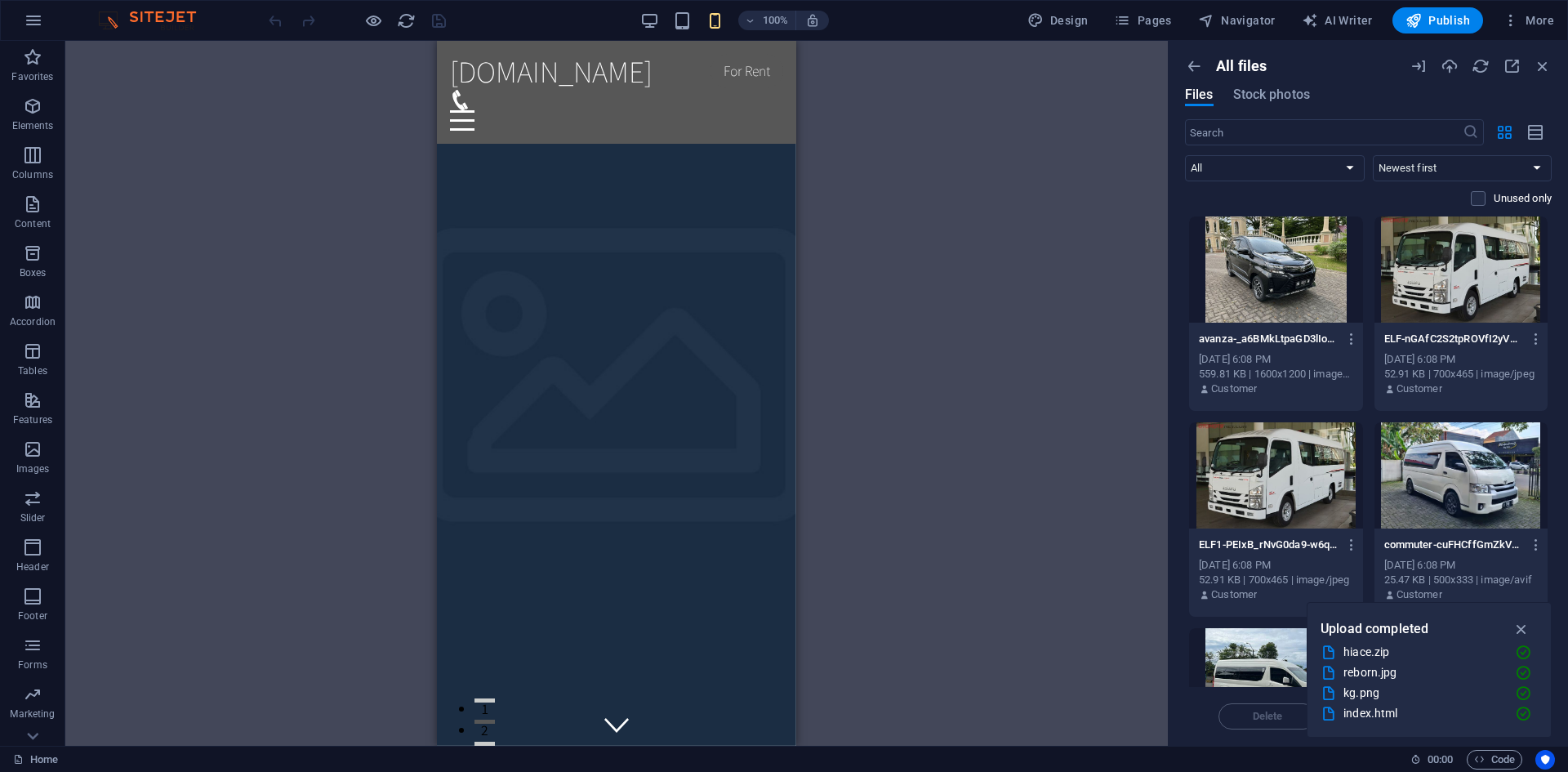
click at [390, 24] on div at bounding box center [357, 21] width 183 height 26
drag, startPoint x: 413, startPoint y: 24, endPoint x: 387, endPoint y: 25, distance: 26.0
click at [413, 24] on icon "reload" at bounding box center [406, 21] width 19 height 19
click at [149, 16] on img at bounding box center [155, 21] width 122 height 20
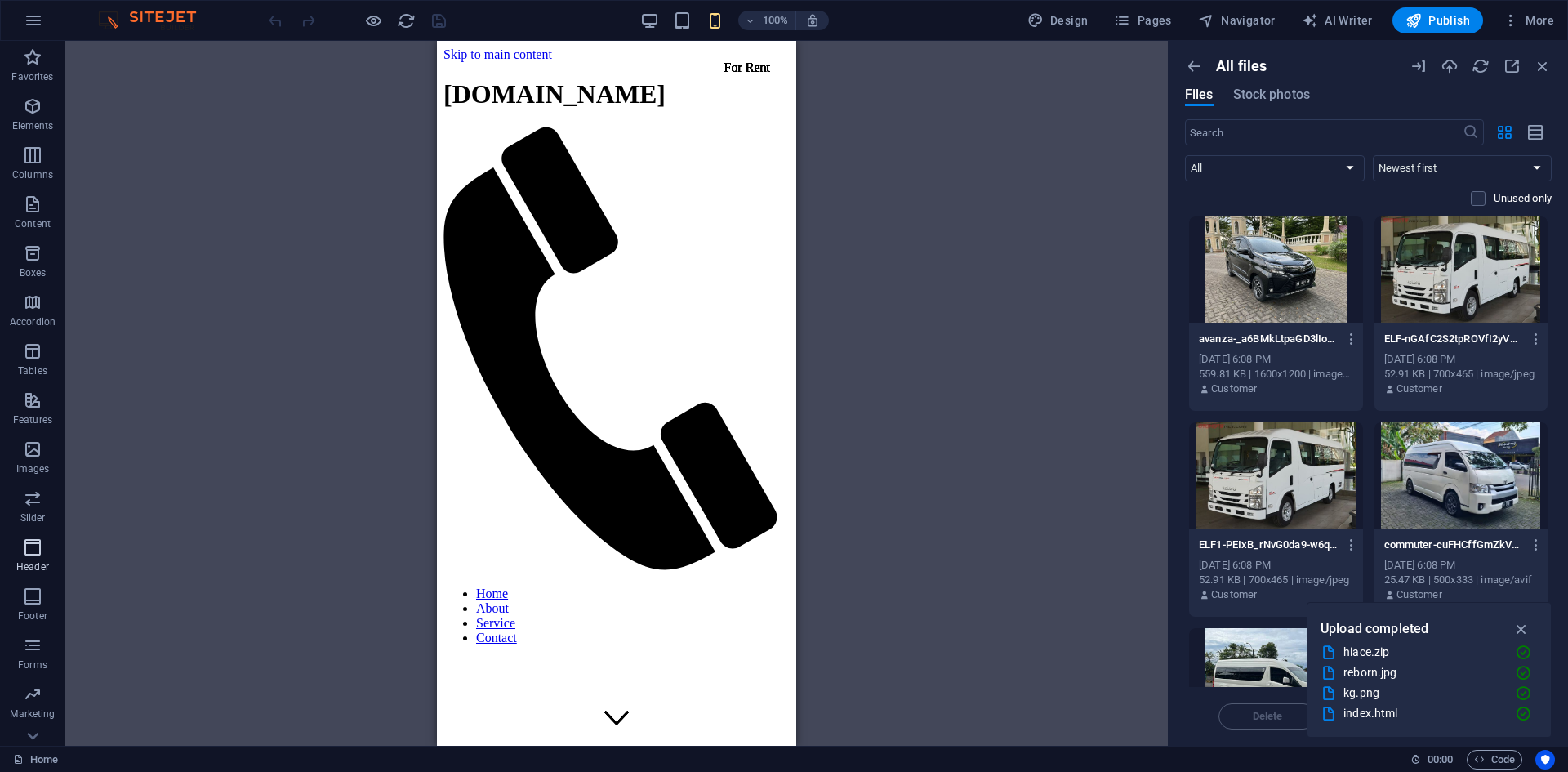
scroll to position [31, 0]
click at [41, 431] on span "Images" at bounding box center [32, 429] width 65 height 39
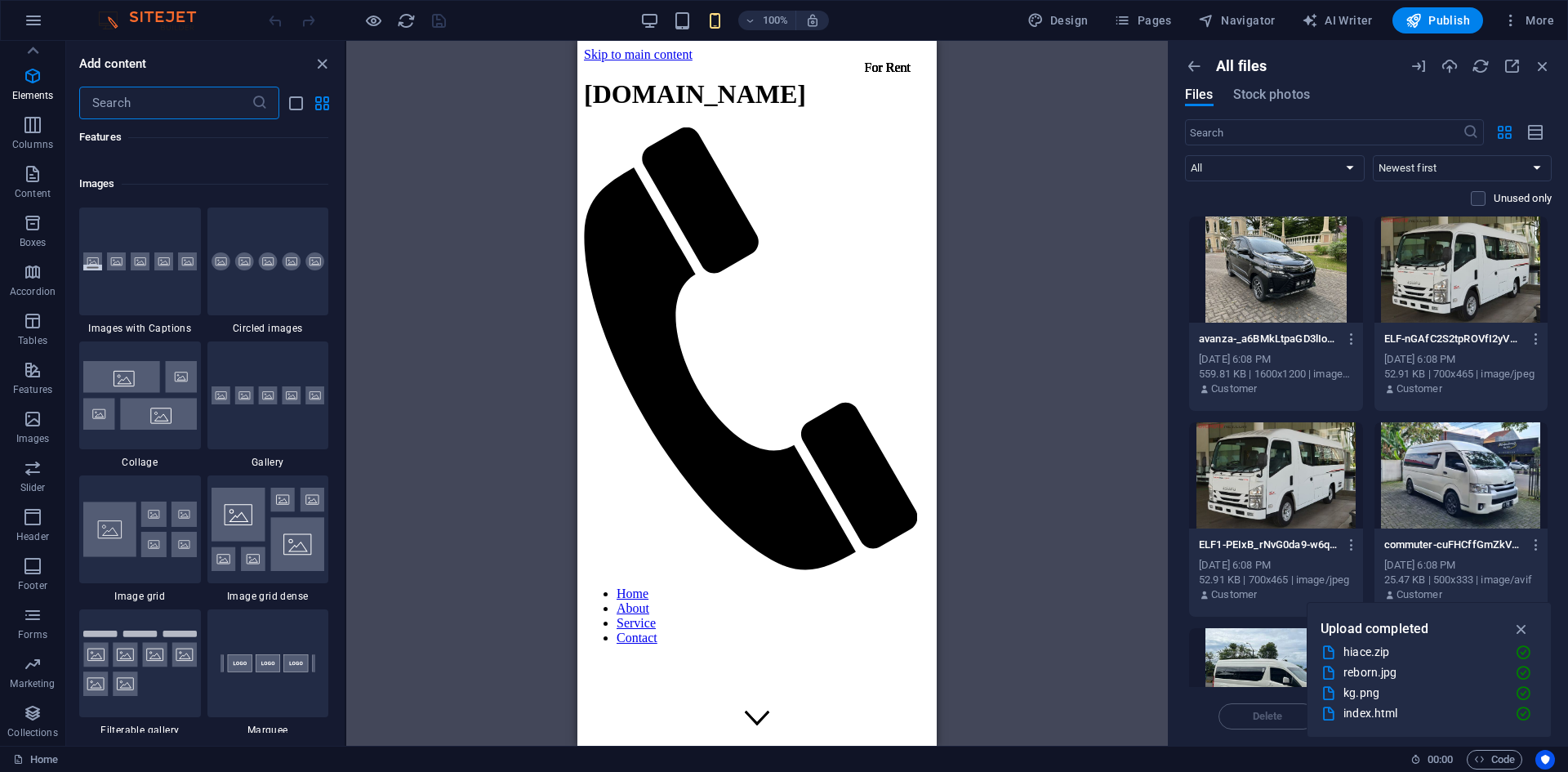
scroll to position [8285, 0]
